Goal: Obtain resource: Download file/media

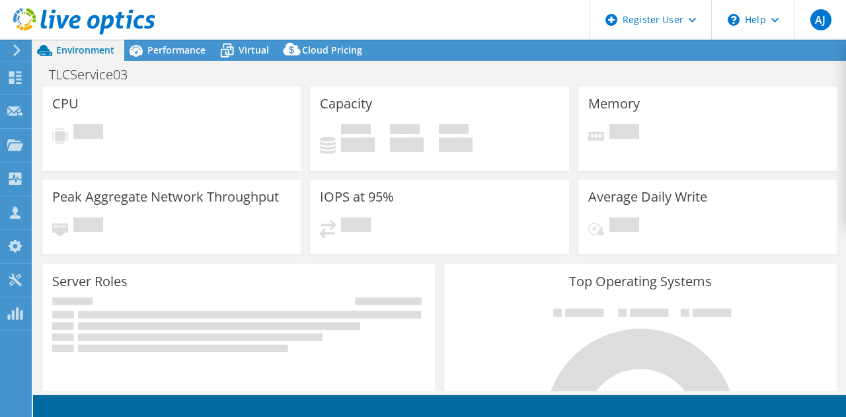
select select "[GEOGRAPHIC_DATA]"
select select "AUD"
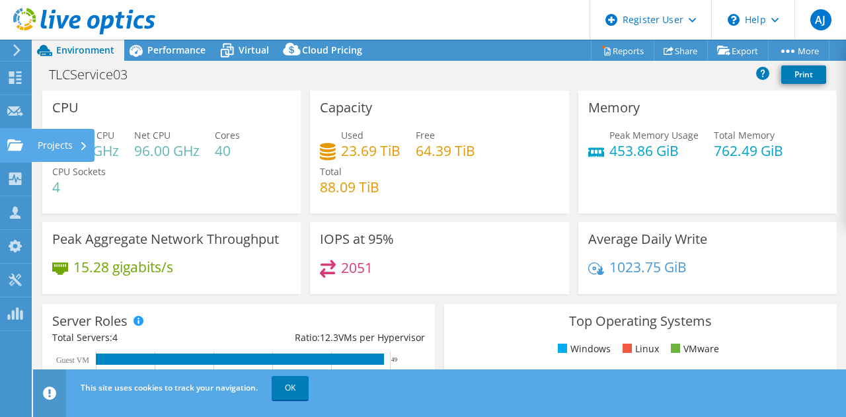
click at [10, 144] on icon at bounding box center [15, 145] width 16 height 13
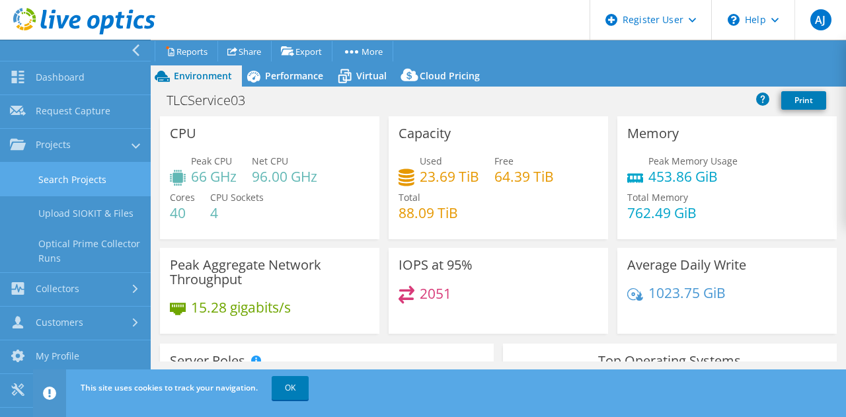
click at [78, 184] on link "Search Projects" at bounding box center [75, 180] width 151 height 34
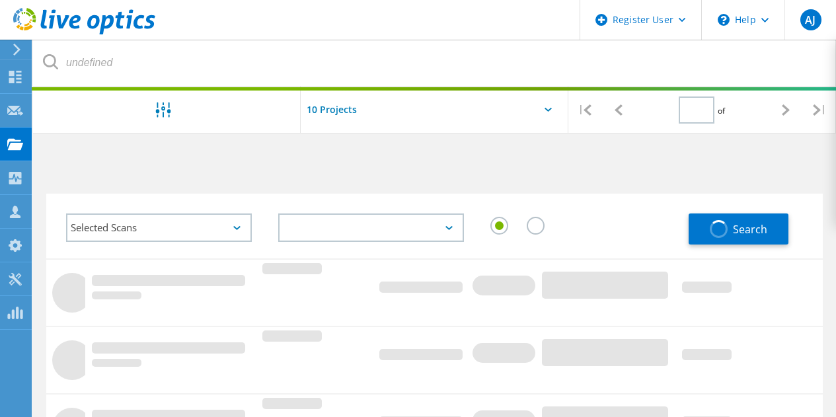
type input "1"
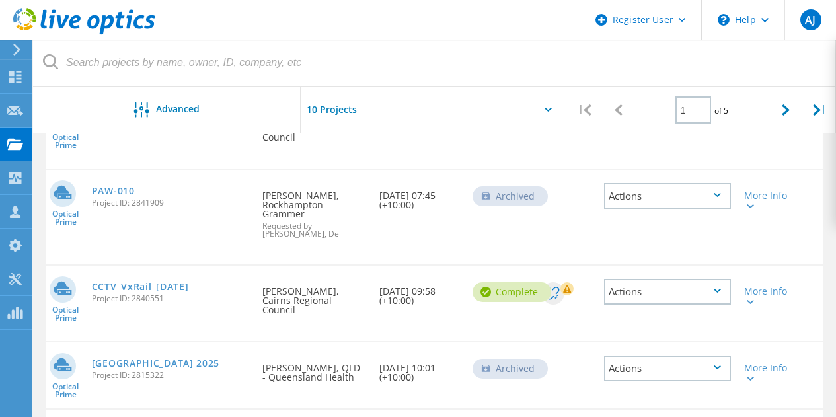
scroll to position [462, 0]
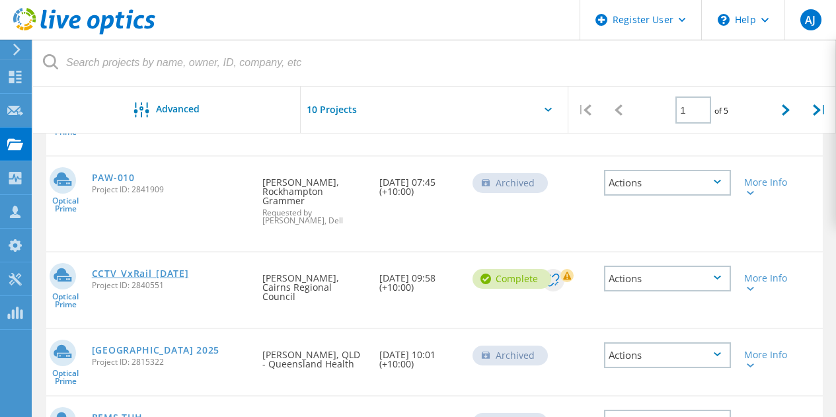
click at [163, 269] on link "CCTV_VxRail_[DATE]" at bounding box center [140, 273] width 97 height 9
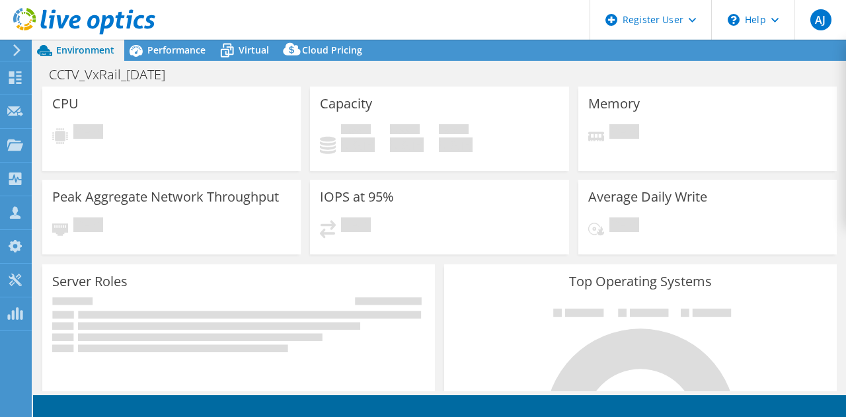
select select "USD"
select select "[GEOGRAPHIC_DATA]"
select select "AUD"
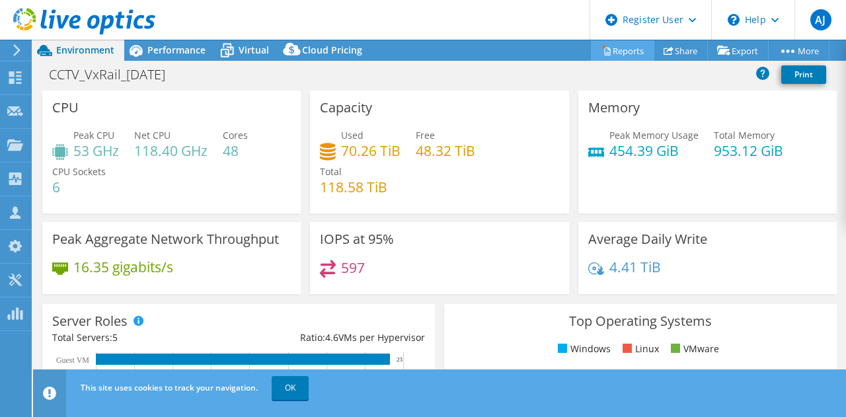
click at [615, 44] on link "Reports" at bounding box center [622, 50] width 63 height 20
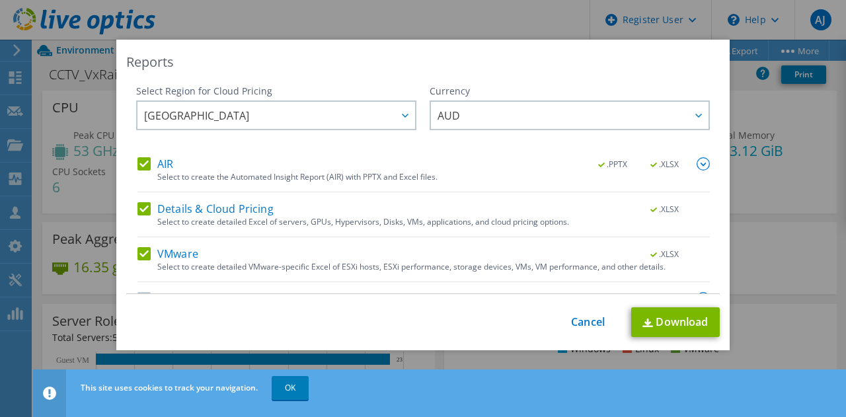
click at [266, 213] on label "Details & Cloud Pricing" at bounding box center [205, 208] width 136 height 13
click at [0, 0] on input "Details & Cloud Pricing" at bounding box center [0, 0] width 0 height 0
click at [258, 254] on div "VMware .XLSX" at bounding box center [423, 254] width 572 height 15
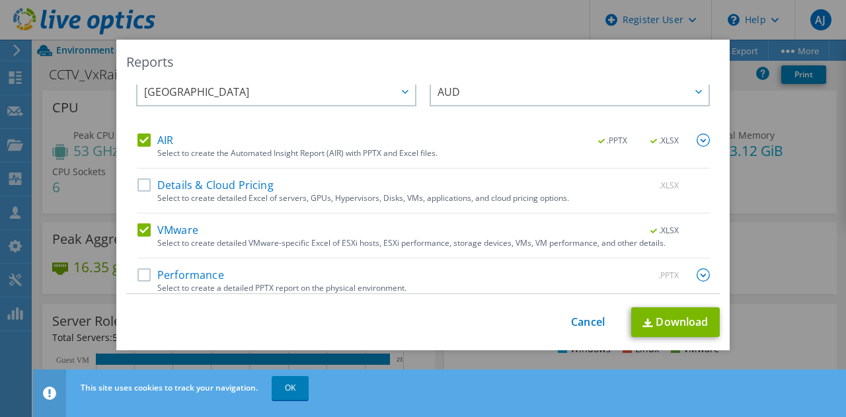
scroll to position [33, 0]
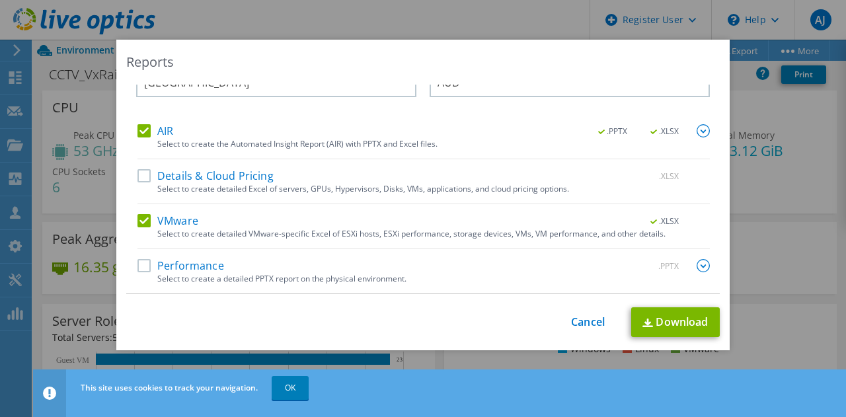
click at [149, 223] on label "VMware" at bounding box center [167, 220] width 61 height 13
click at [0, 0] on input "VMware" at bounding box center [0, 0] width 0 height 0
click at [643, 133] on span ".XLSX" at bounding box center [665, 131] width 50 height 9
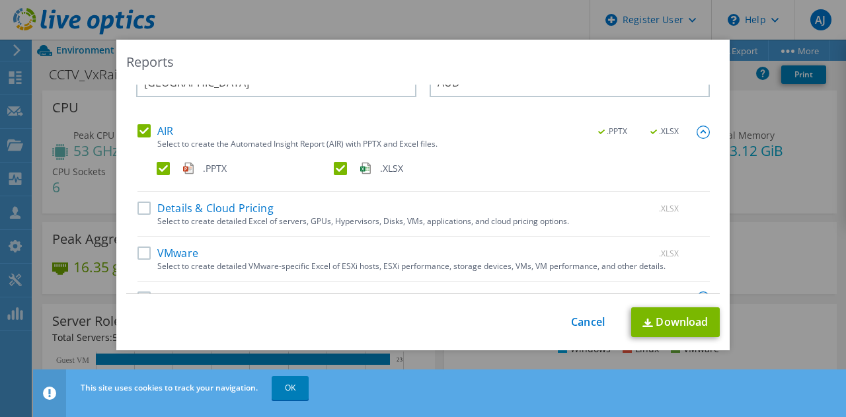
click at [336, 172] on label ".XLSX" at bounding box center [421, 168] width 174 height 13
click at [0, 0] on input ".XLSX" at bounding box center [0, 0] width 0 height 0
click at [659, 330] on link "Download" at bounding box center [675, 322] width 89 height 30
click at [484, 22] on div "Reports Select Region for Cloud Pricing Asia Pacific (Hong Kong) Asia Pacific (…" at bounding box center [423, 208] width 846 height 417
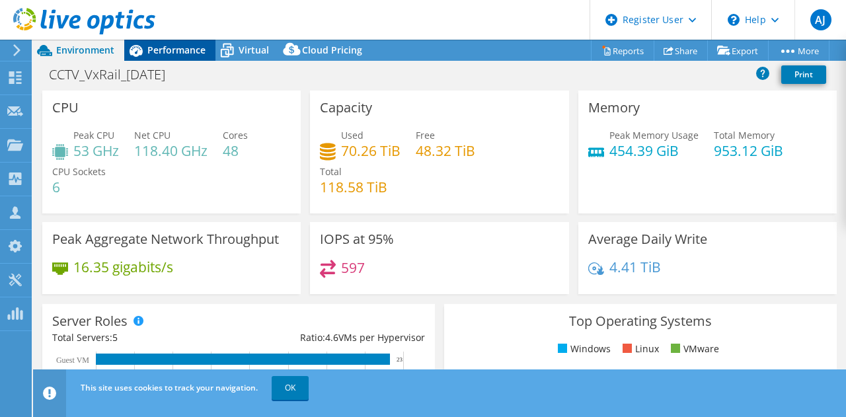
click at [178, 43] on div "Performance" at bounding box center [169, 50] width 91 height 21
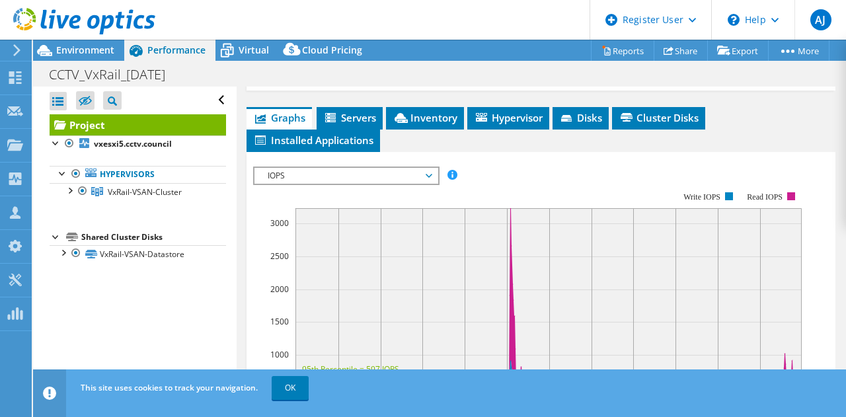
scroll to position [396, 0]
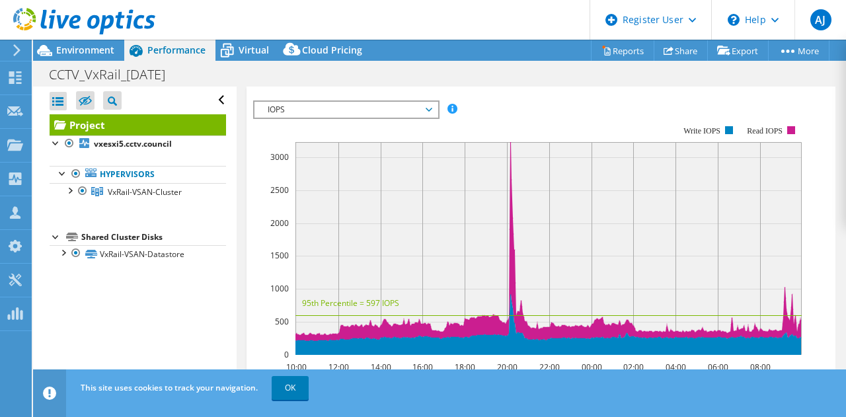
click at [323, 118] on span "IOPS" at bounding box center [346, 110] width 170 height 16
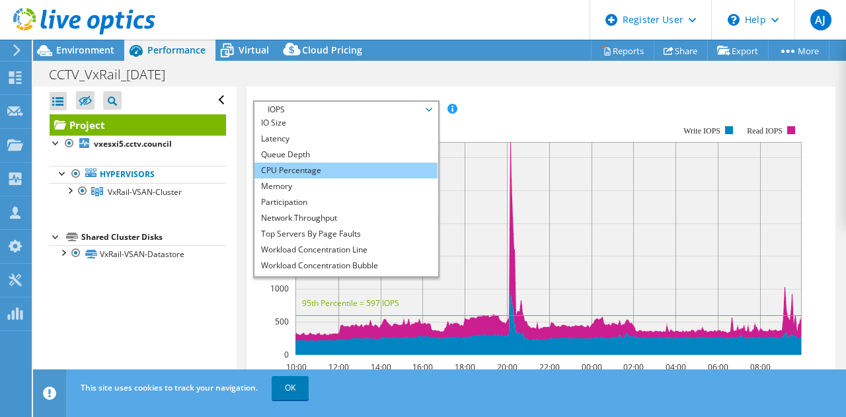
scroll to position [48, 0]
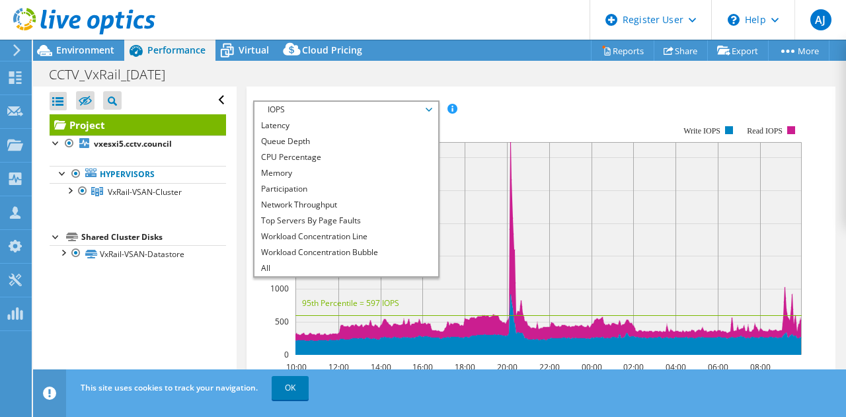
click at [576, 118] on div "IOPS Disk Throughput IO Size Latency Queue Depth CPU Percentage Memory Page Fau…" at bounding box center [541, 109] width 576 height 18
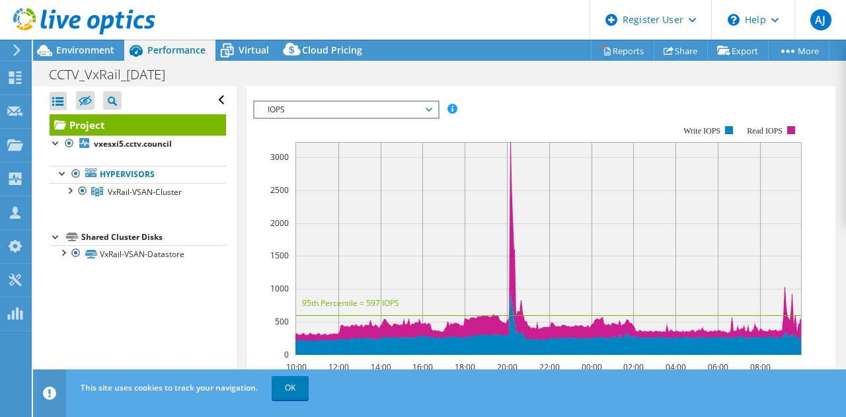
click at [326, 118] on span "IOPS" at bounding box center [346, 110] width 170 height 16
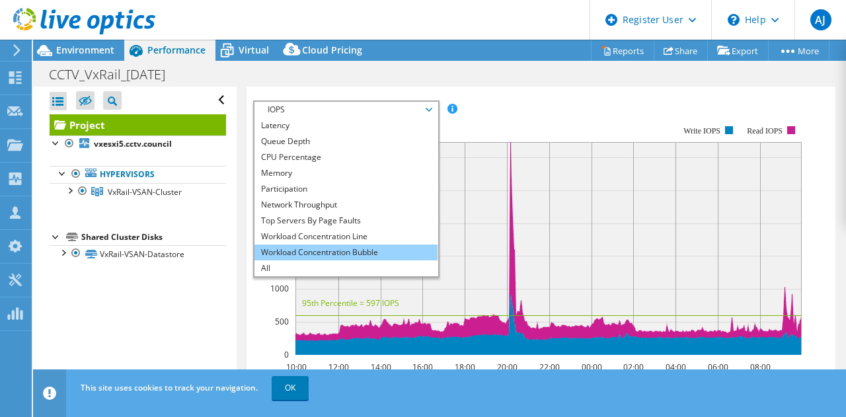
click at [282, 260] on li "Workload Concentration Bubble" at bounding box center [345, 252] width 183 height 16
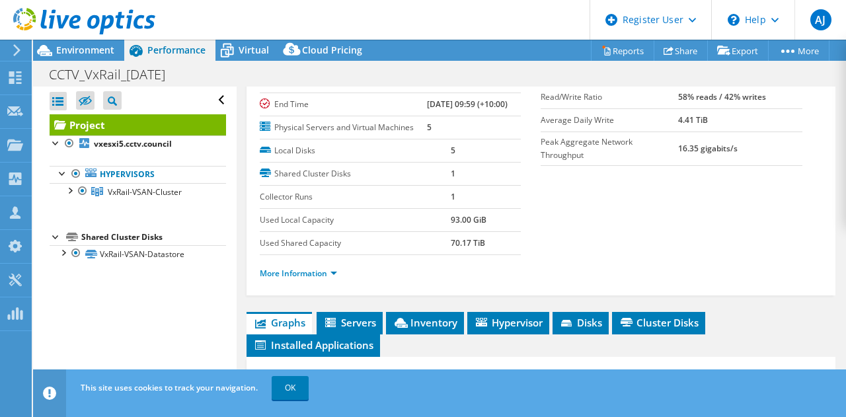
scroll to position [132, 0]
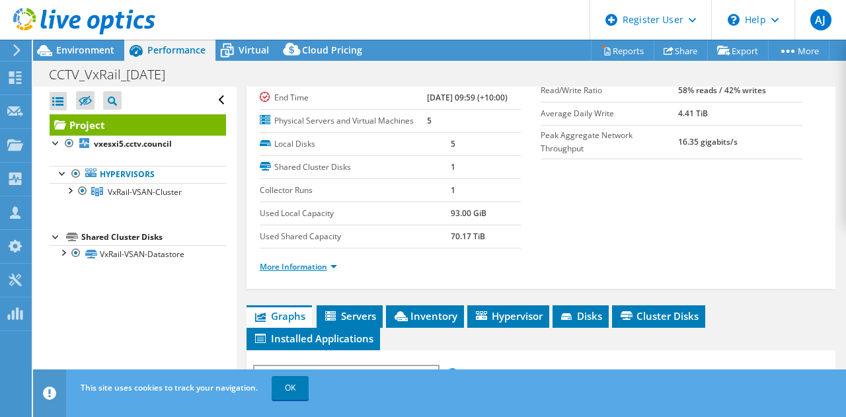
click at [312, 272] on link "More Information" at bounding box center [298, 266] width 77 height 11
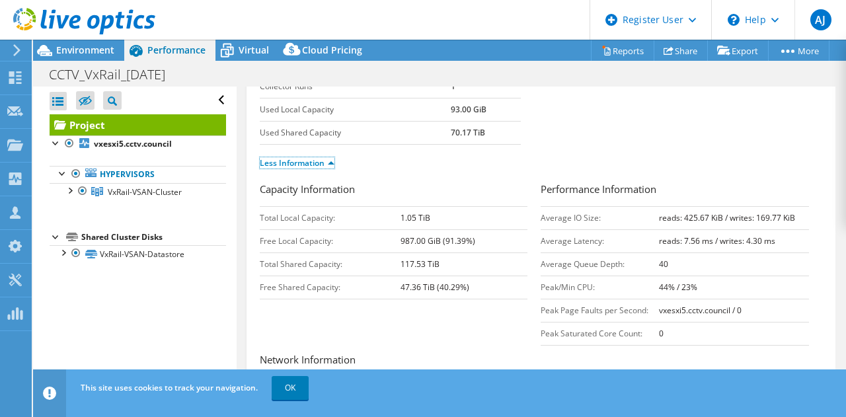
scroll to position [264, 0]
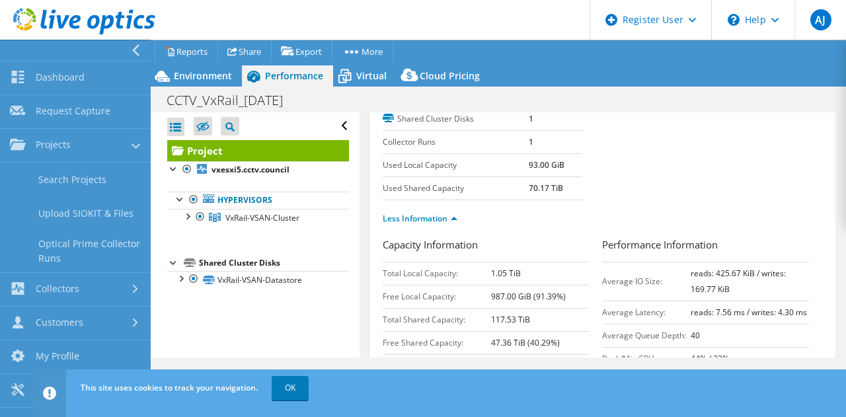
click at [139, 55] on icon at bounding box center [136, 50] width 10 height 12
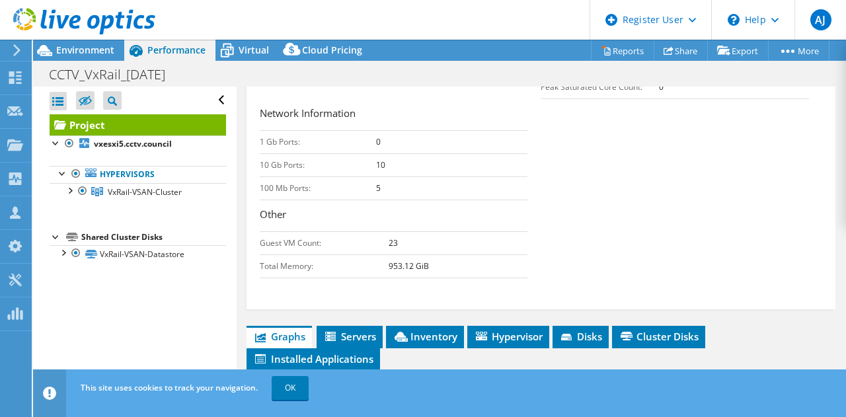
scroll to position [396, 0]
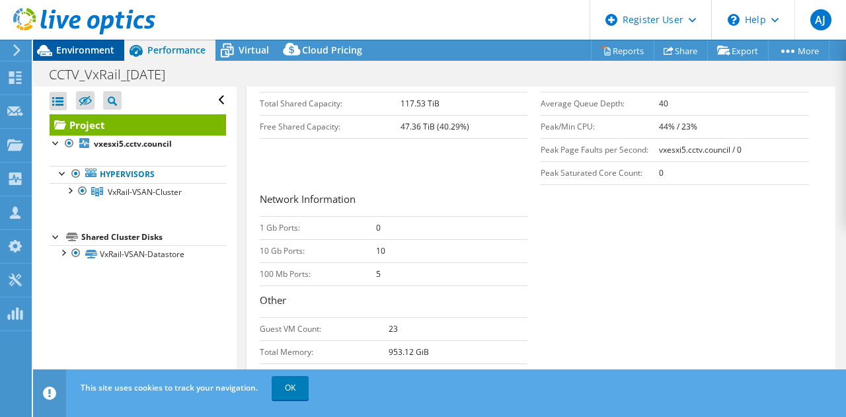
drag, startPoint x: 81, startPoint y: 54, endPoint x: 61, endPoint y: 48, distance: 20.7
click at [81, 54] on span "Environment" at bounding box center [85, 50] width 58 height 13
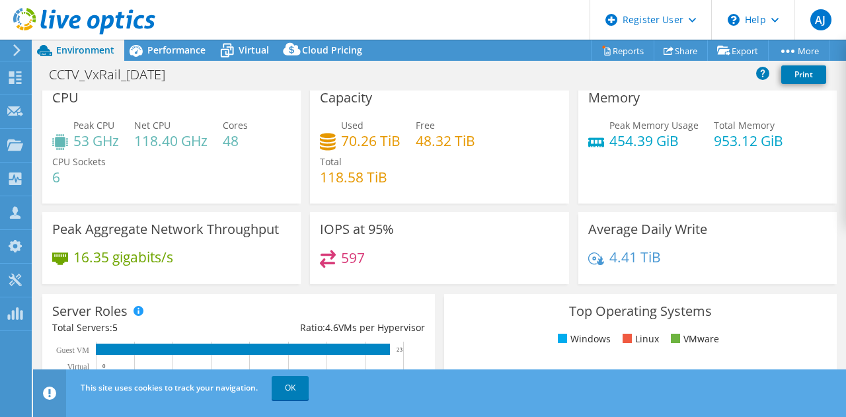
scroll to position [0, 0]
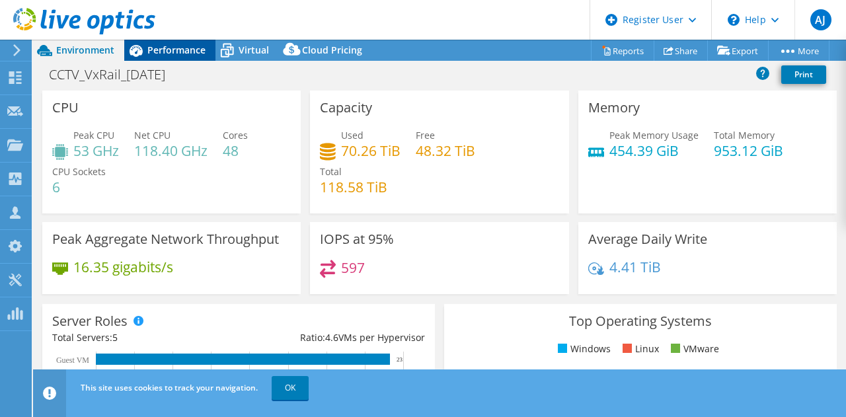
click at [175, 48] on span "Performance" at bounding box center [176, 50] width 58 height 13
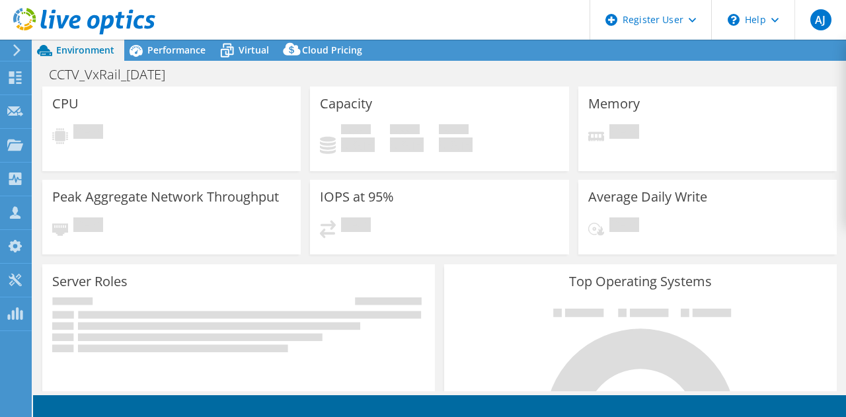
select select "[GEOGRAPHIC_DATA]"
select select "AUD"
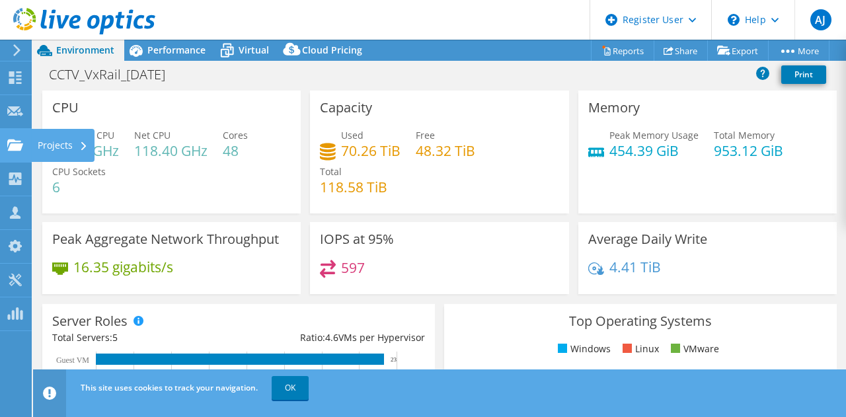
click at [63, 147] on div "Projects" at bounding box center [62, 145] width 63 height 33
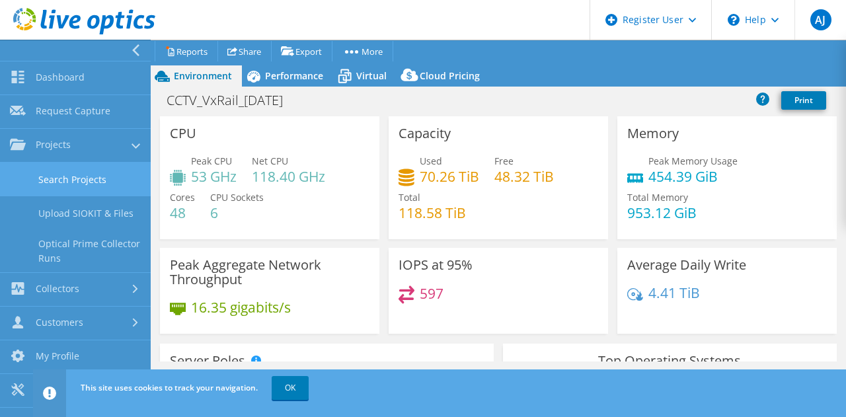
click at [95, 174] on link "Search Projects" at bounding box center [75, 180] width 151 height 34
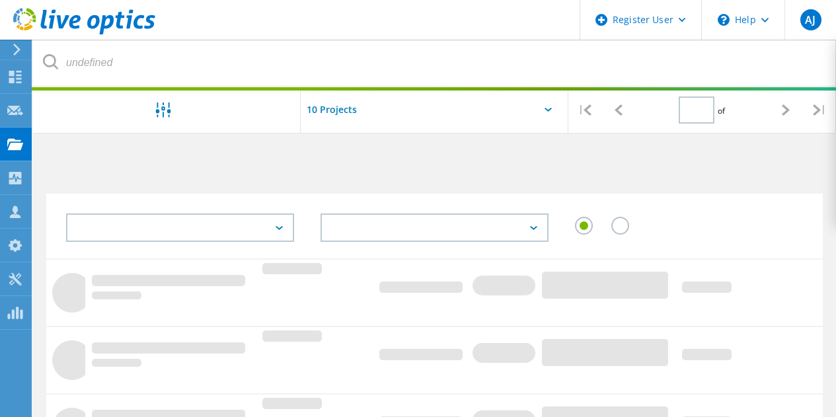
type input "1"
